Goal: Information Seeking & Learning: Learn about a topic

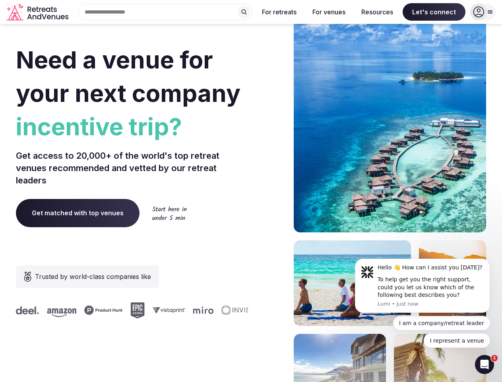
click at [251, 191] on div "Need a venue for your next company incentive trip? Get access to 20,000+ of the…" at bounding box center [251, 237] width 470 height 479
click at [165, 12] on div "Search Popular Destinations [GEOGRAPHIC_DATA], [GEOGRAPHIC_DATA] [GEOGRAPHIC_DA…" at bounding box center [162, 12] width 181 height 17
click at [244, 12] on input "text" at bounding box center [165, 12] width 175 height 17
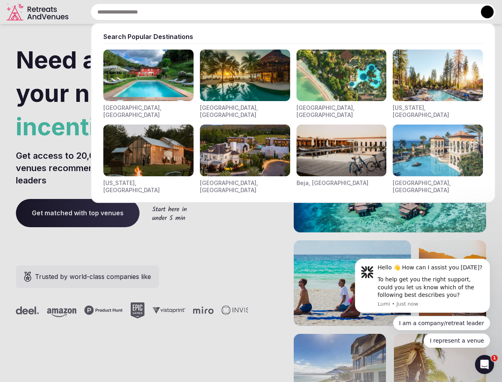
click at [280, 12] on input "text" at bounding box center [293, 12] width 405 height 17
click at [329, 12] on input "text" at bounding box center [293, 12] width 405 height 17
click at [377, 12] on input "text" at bounding box center [293, 12] width 405 height 17
click at [434, 12] on input "text" at bounding box center [293, 12] width 405 height 17
click at [483, 12] on button at bounding box center [487, 12] width 13 height 13
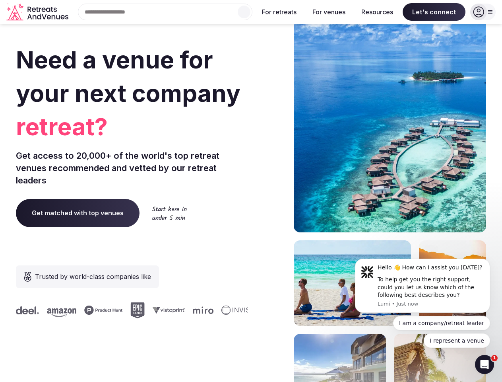
click at [423, 286] on div "To help get you the right support, could you let us know which of the following…" at bounding box center [431, 287] width 107 height 23
